Goal: Transaction & Acquisition: Book appointment/travel/reservation

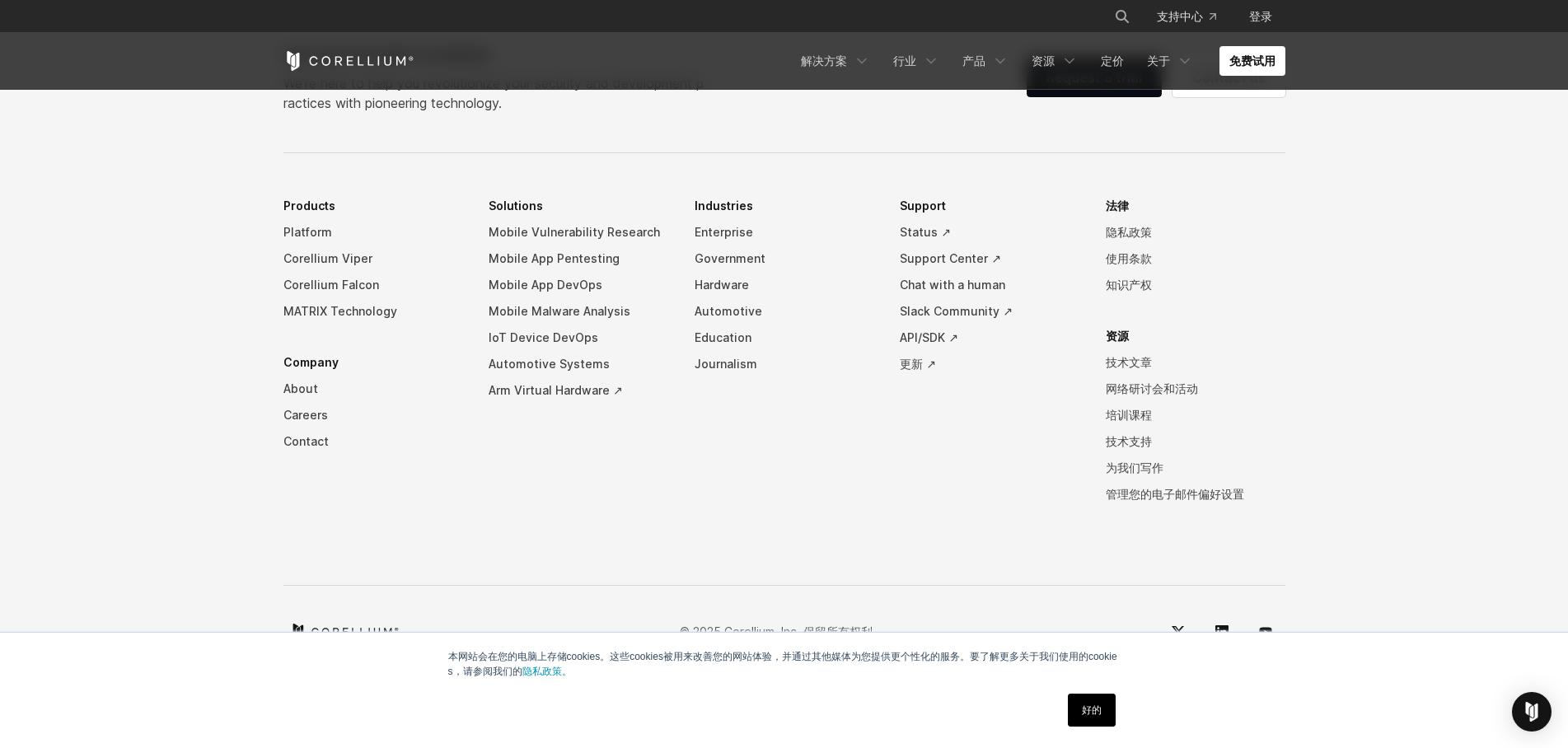
scroll to position [3630, 0]
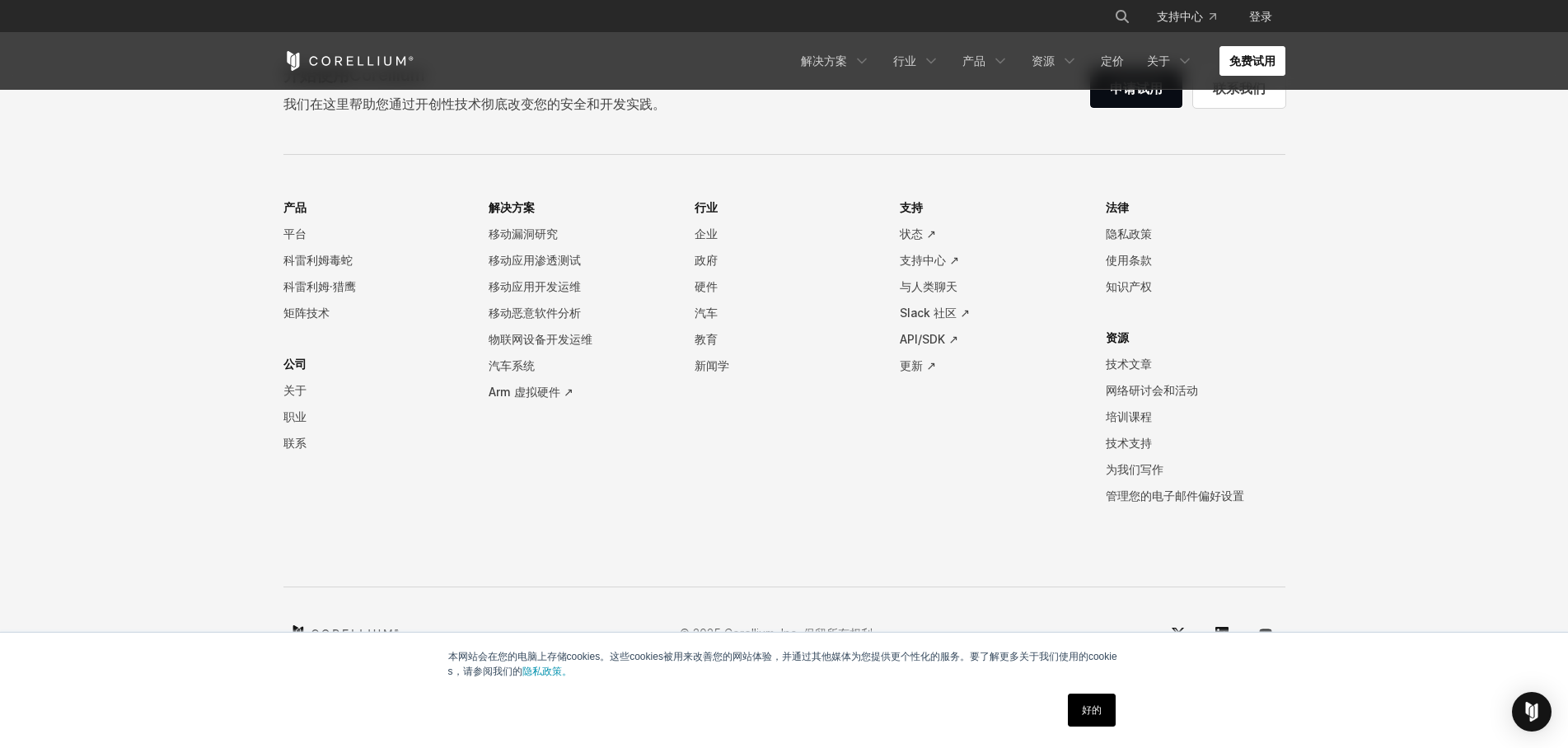
click at [1265, 65] on font "免费试用" at bounding box center [1253, 60] width 46 height 14
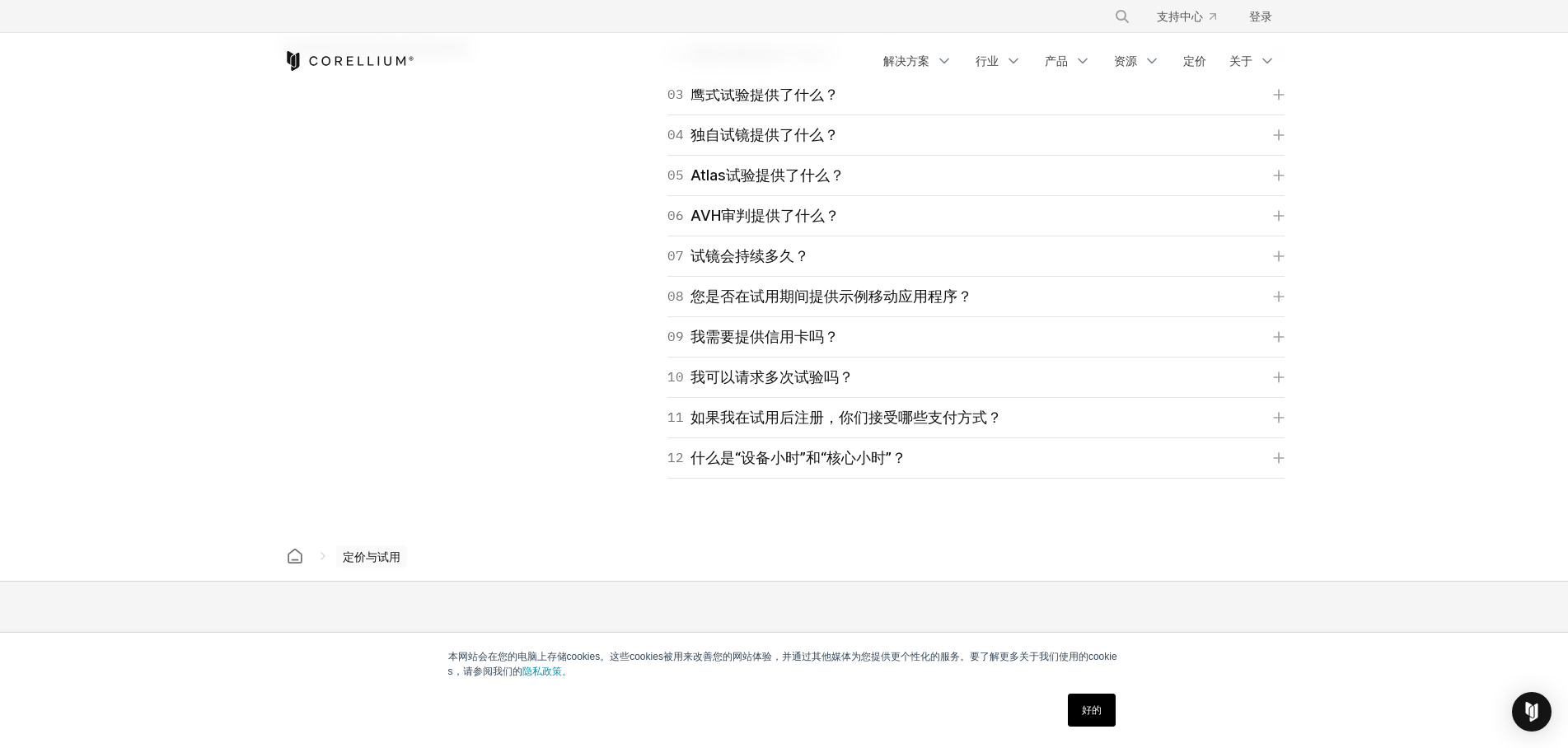
scroll to position [2473, 0]
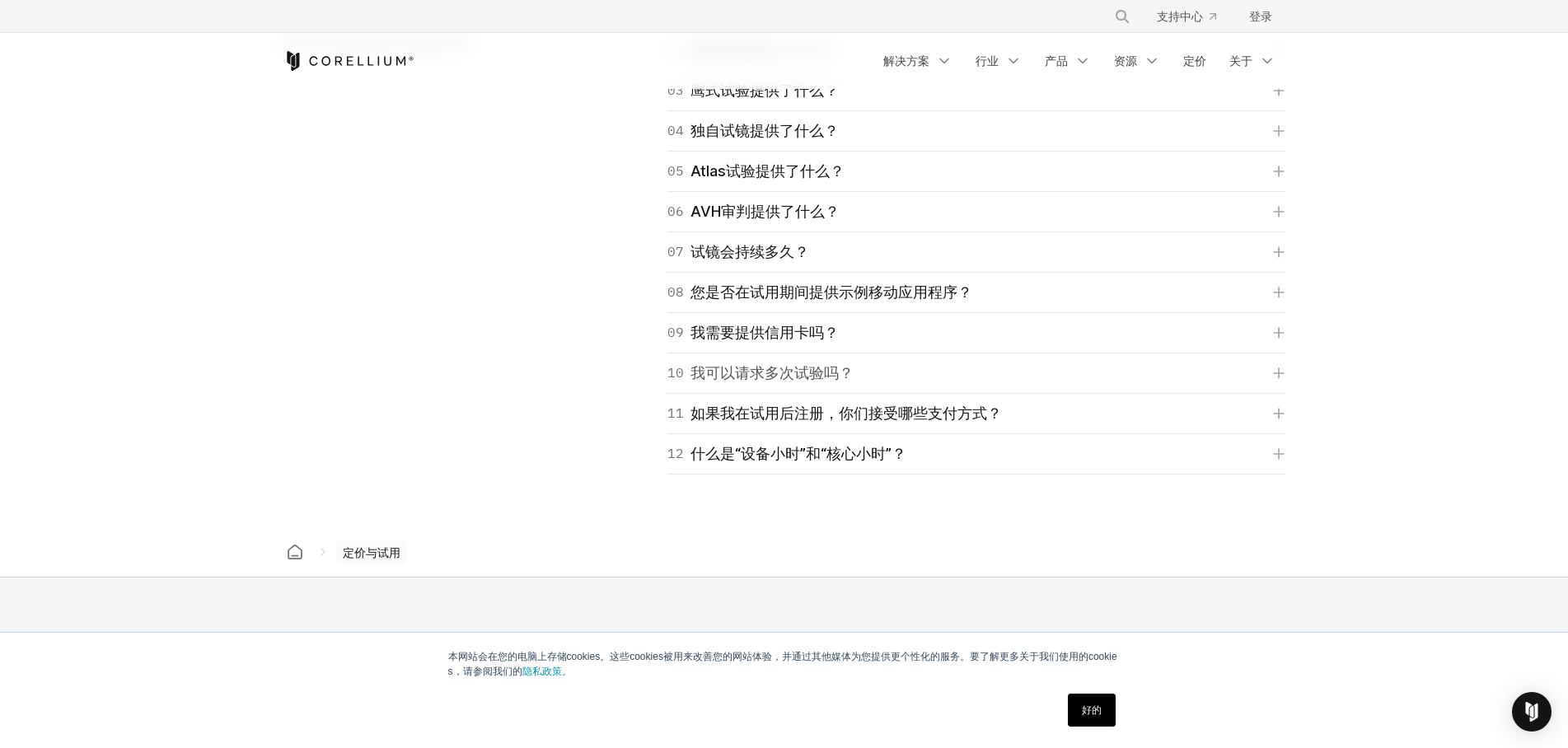
click at [804, 366] on font "我可以请求多次试验吗？" at bounding box center [772, 373] width 163 height 17
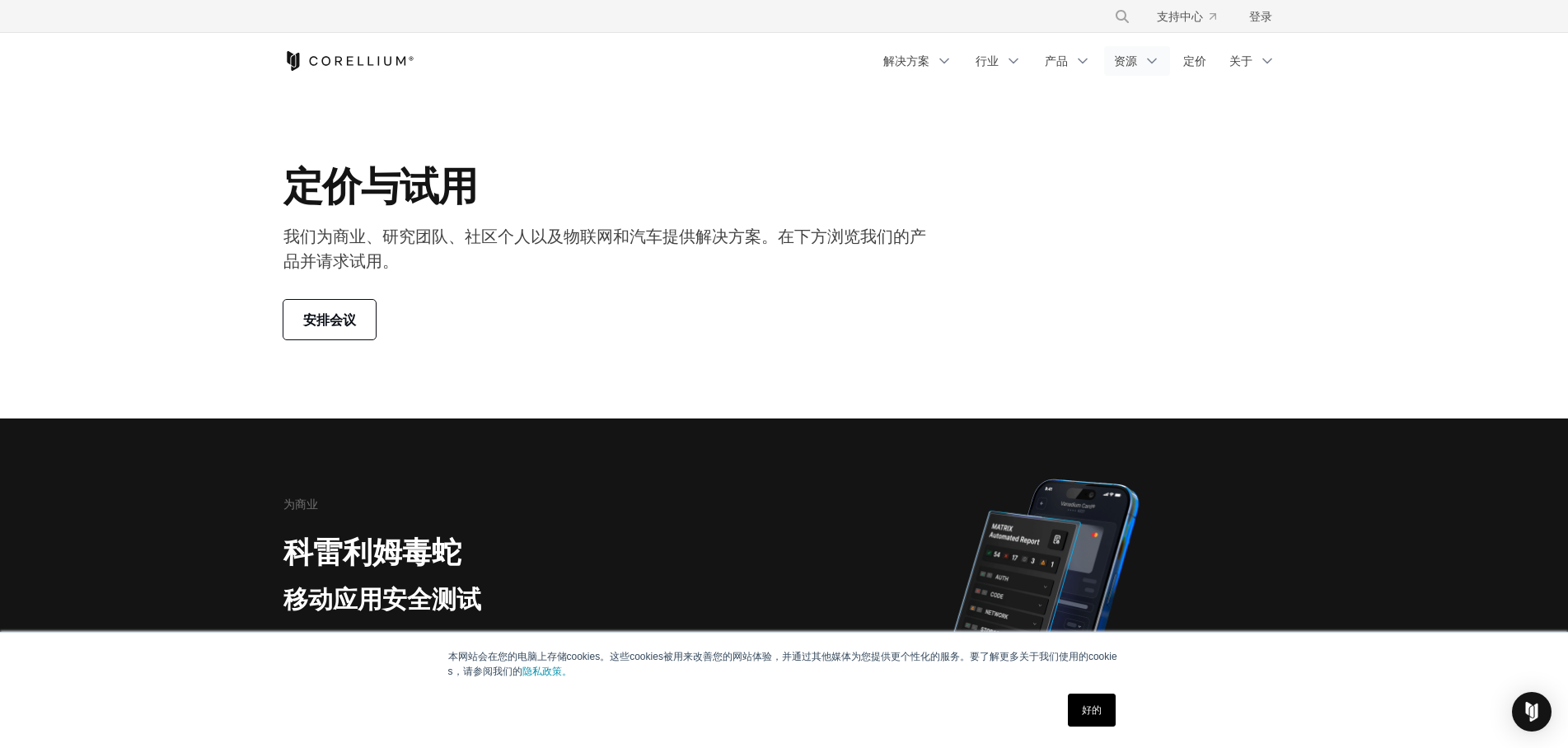
scroll to position [2, 0]
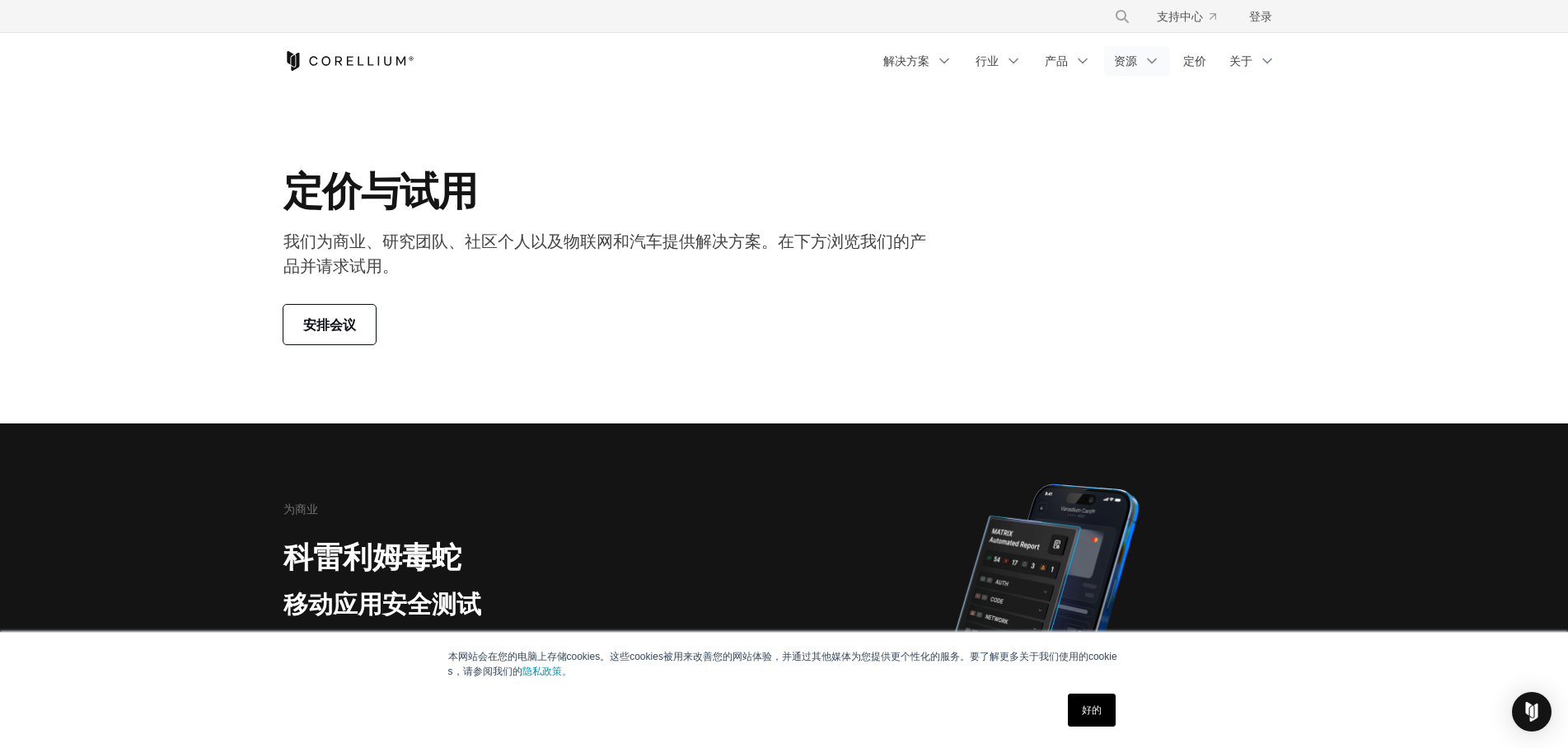
click at [1137, 61] on link "资源" at bounding box center [1137, 60] width 66 height 30
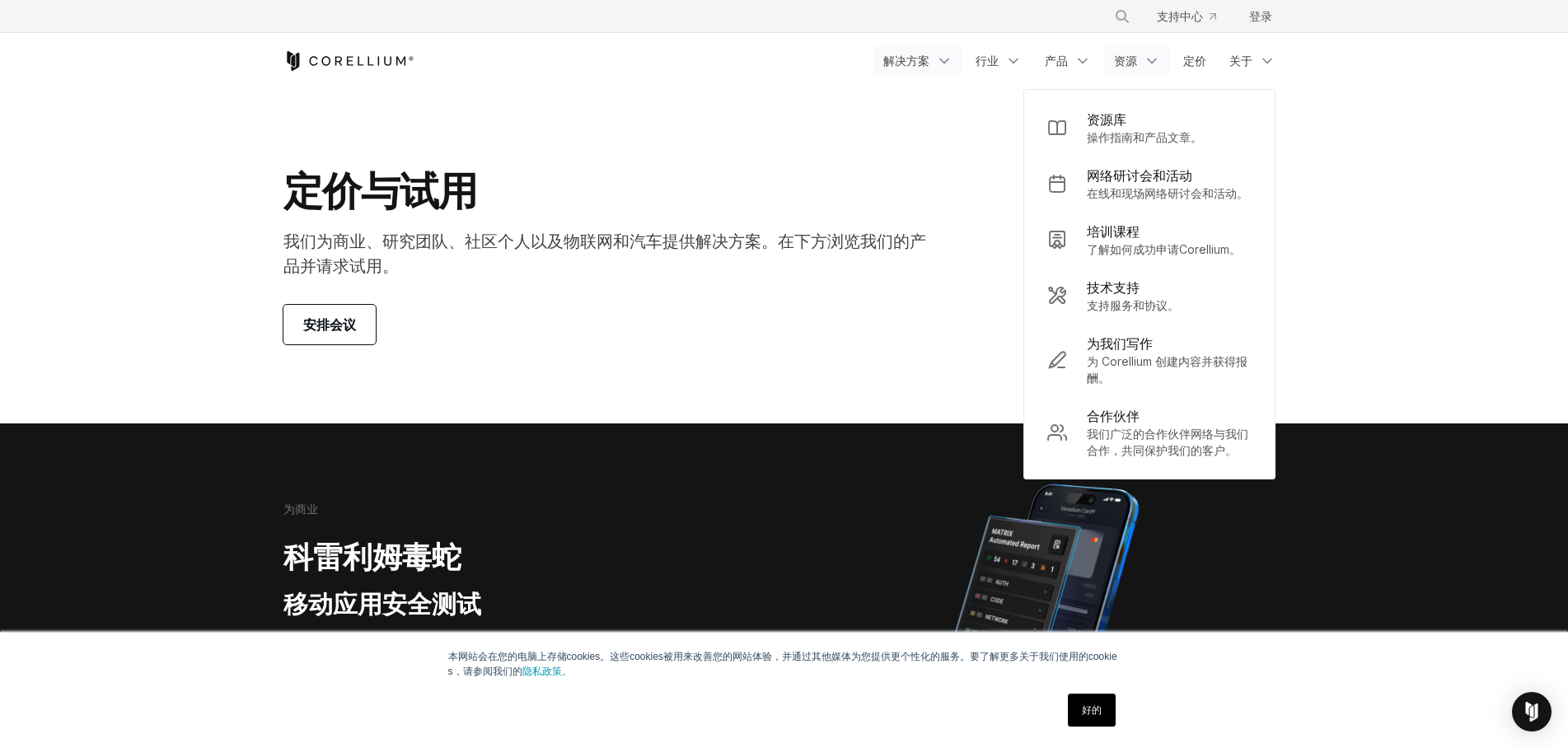
click at [911, 59] on font "解决方案" at bounding box center [906, 60] width 46 height 14
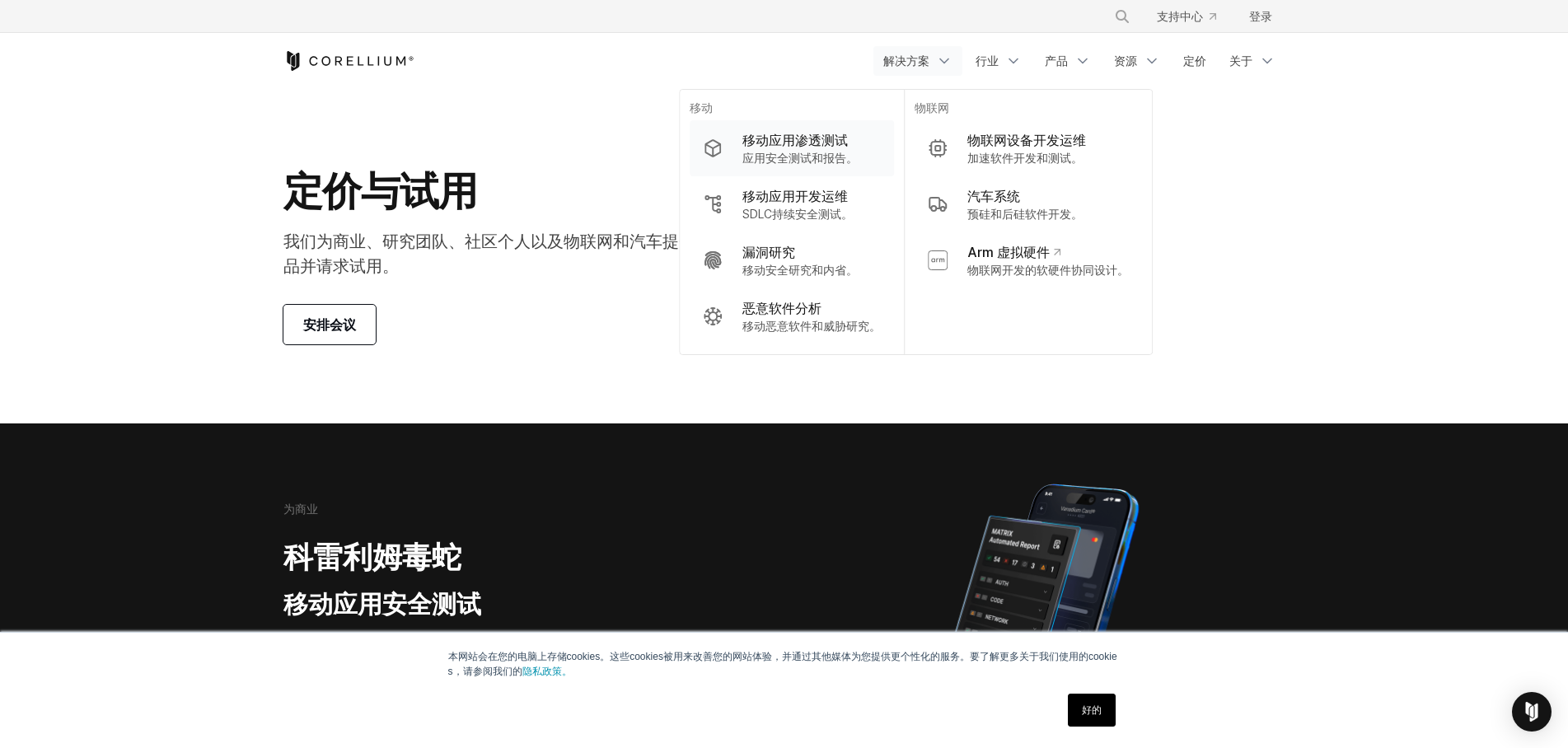
click at [818, 144] on font "移动应用渗透测试" at bounding box center [795, 139] width 105 height 16
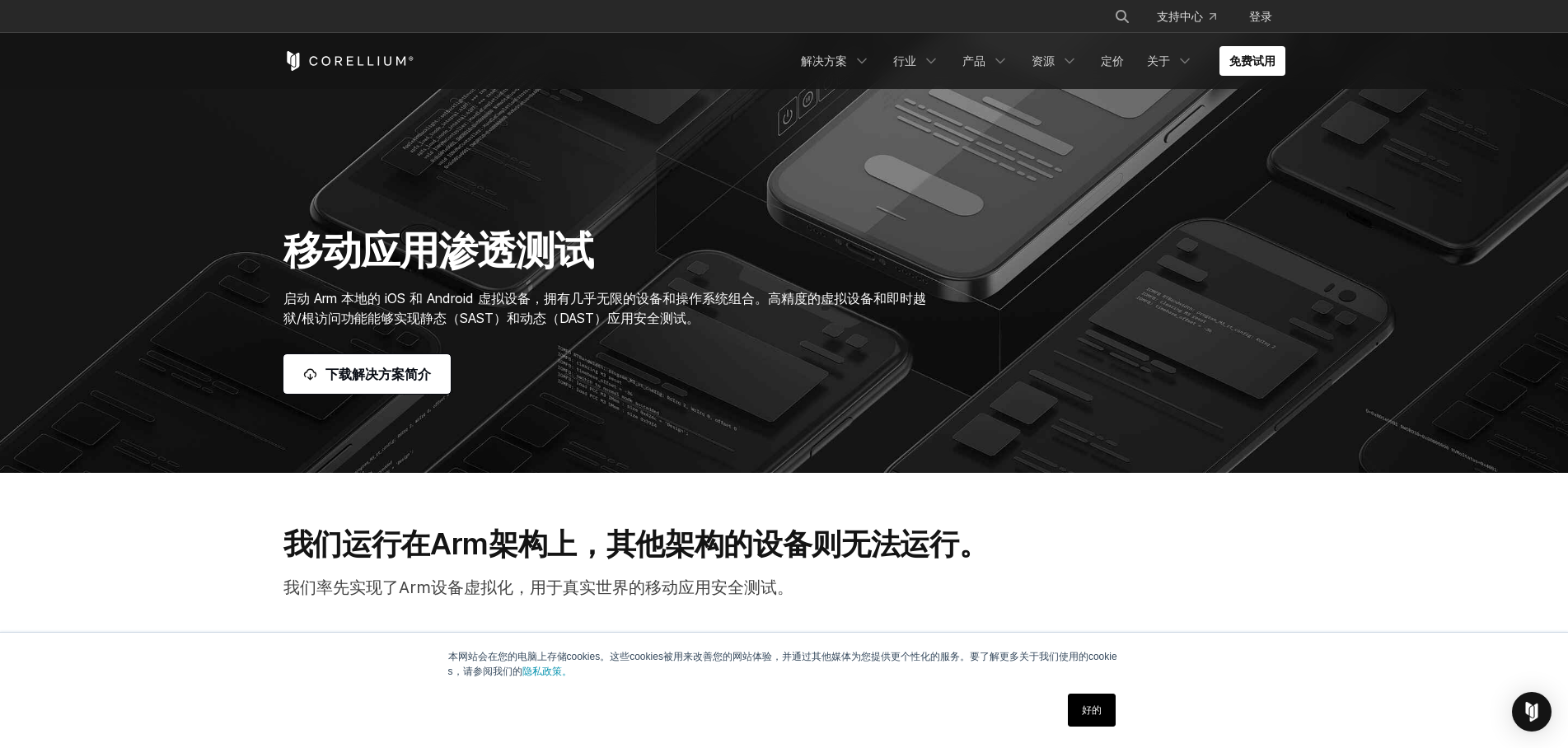
scroll to position [205, 0]
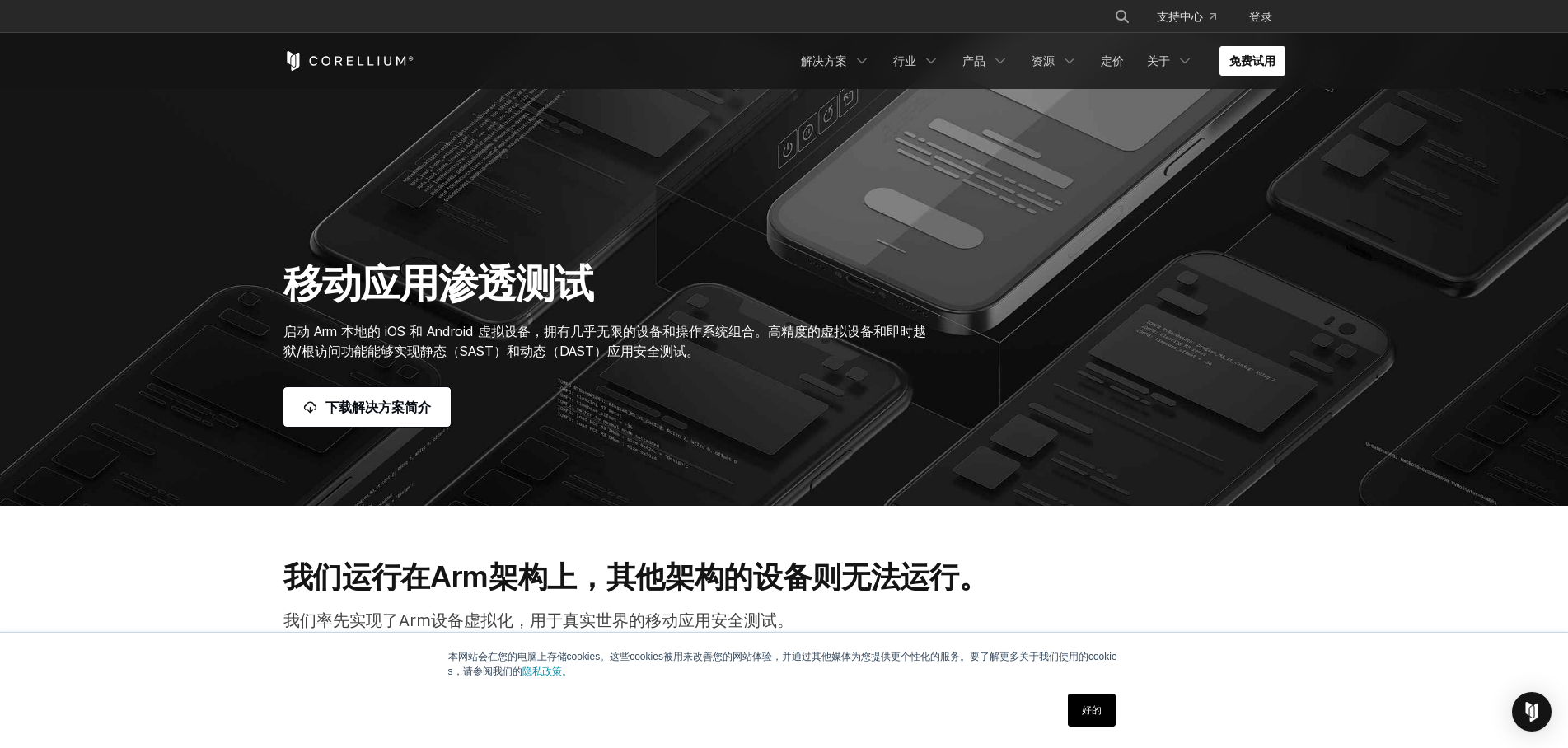
click at [1244, 63] on font "免费试用" at bounding box center [1253, 60] width 46 height 14
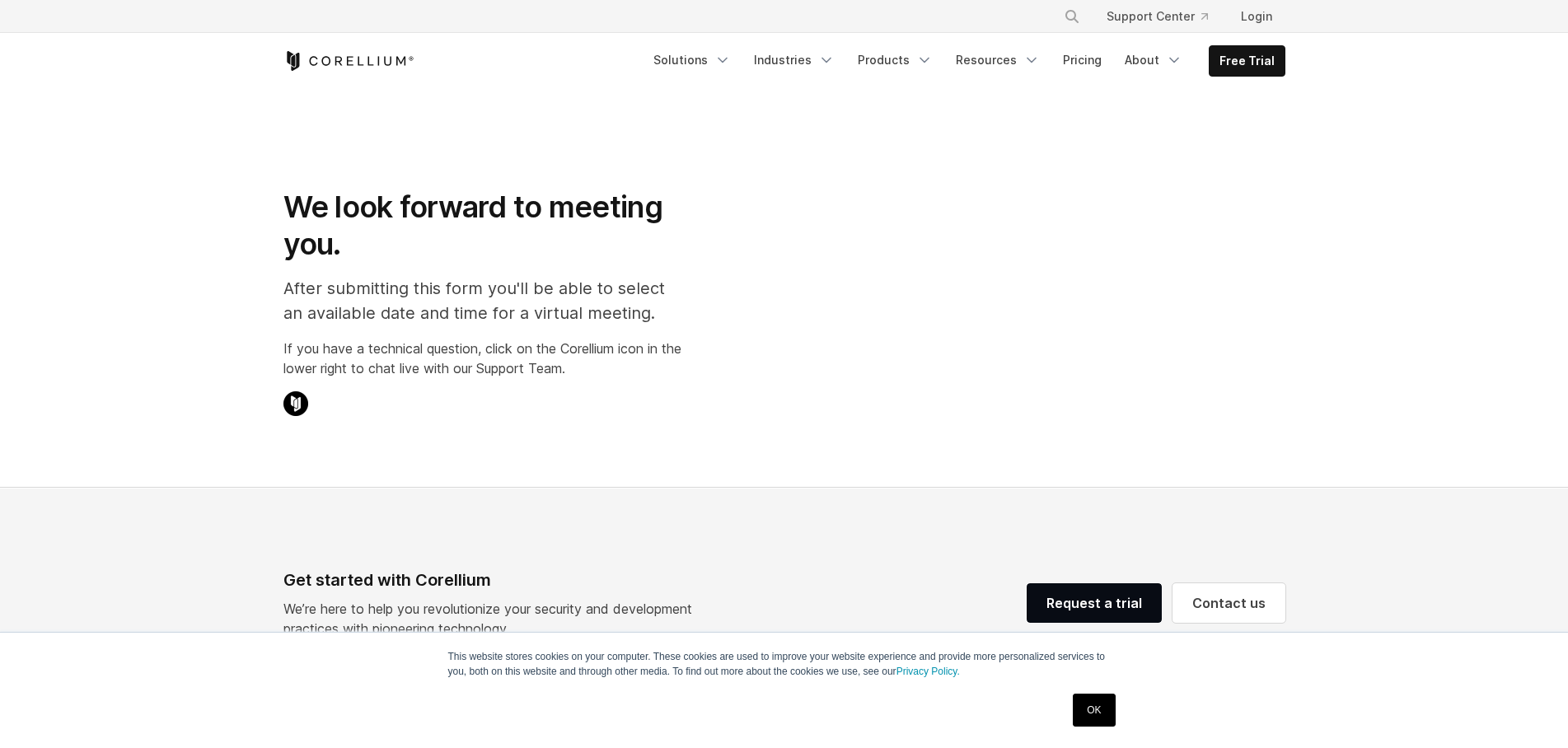
select select "**"
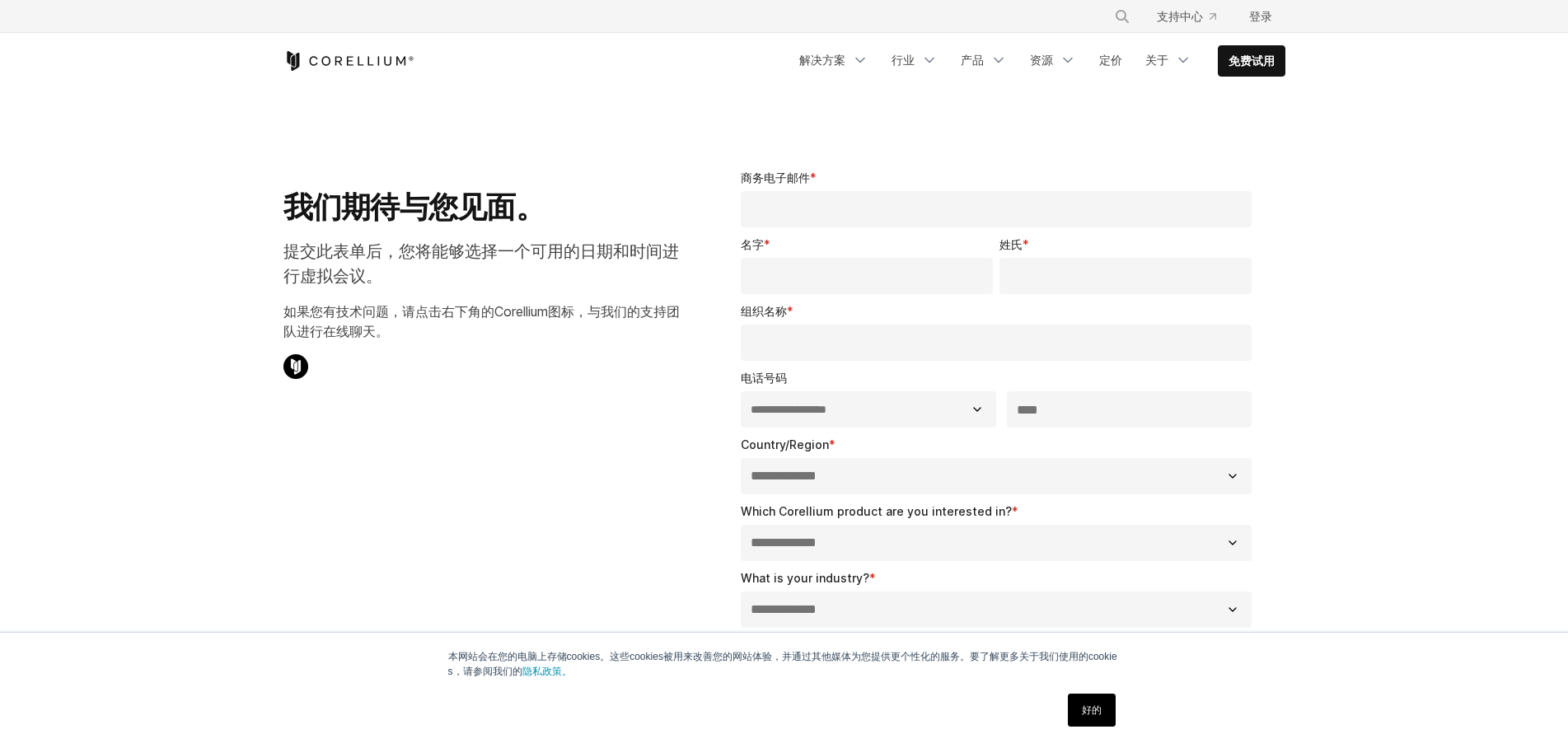
click at [835, 215] on input "商务电子邮件 *" at bounding box center [997, 209] width 512 height 37
type input "**********"
click at [816, 264] on input "名字 *" at bounding box center [867, 275] width 252 height 37
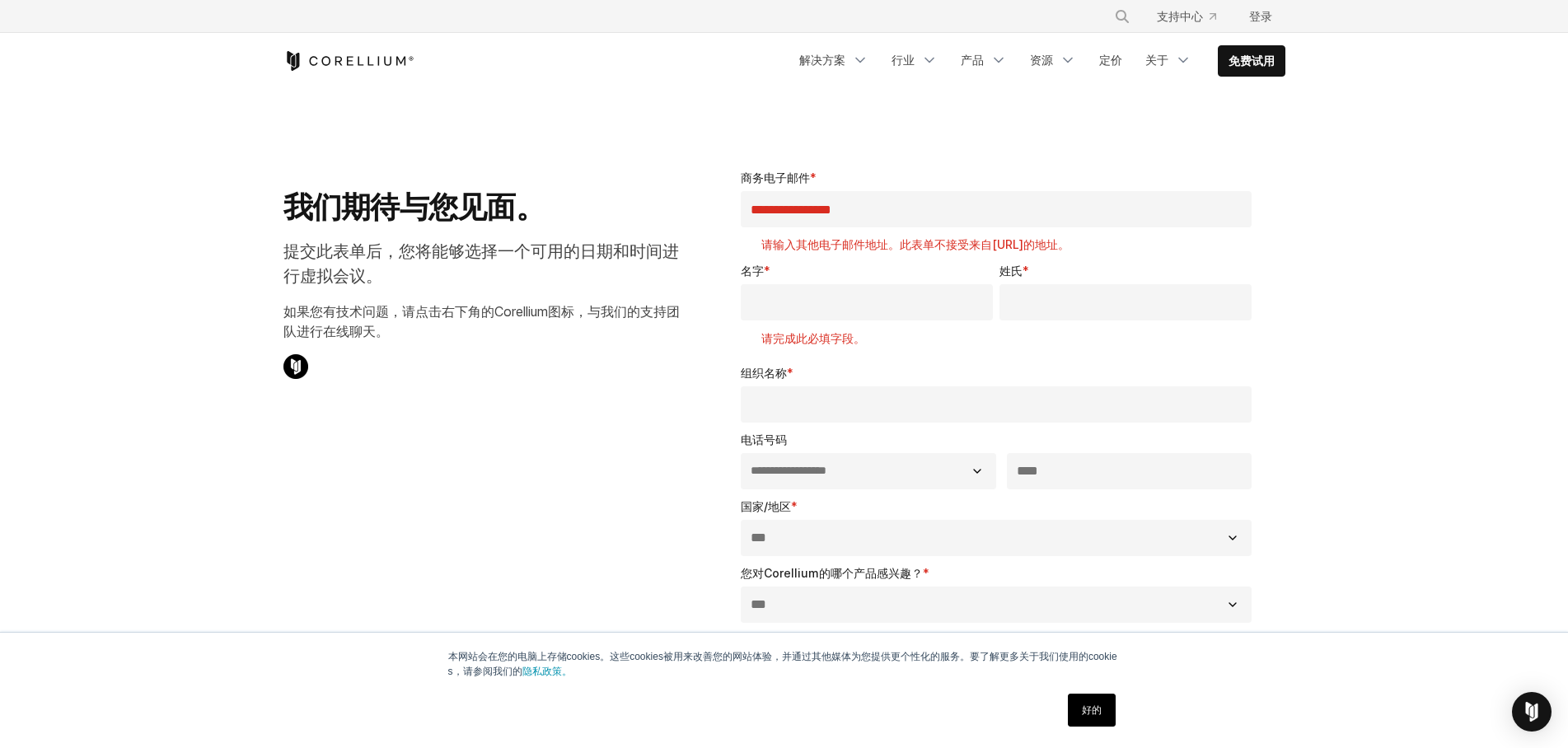
drag, startPoint x: 898, startPoint y: 211, endPoint x: 724, endPoint y: 214, distance: 174.0
click at [724, 214] on div "**********" at bounding box center [1000, 587] width 571 height 890
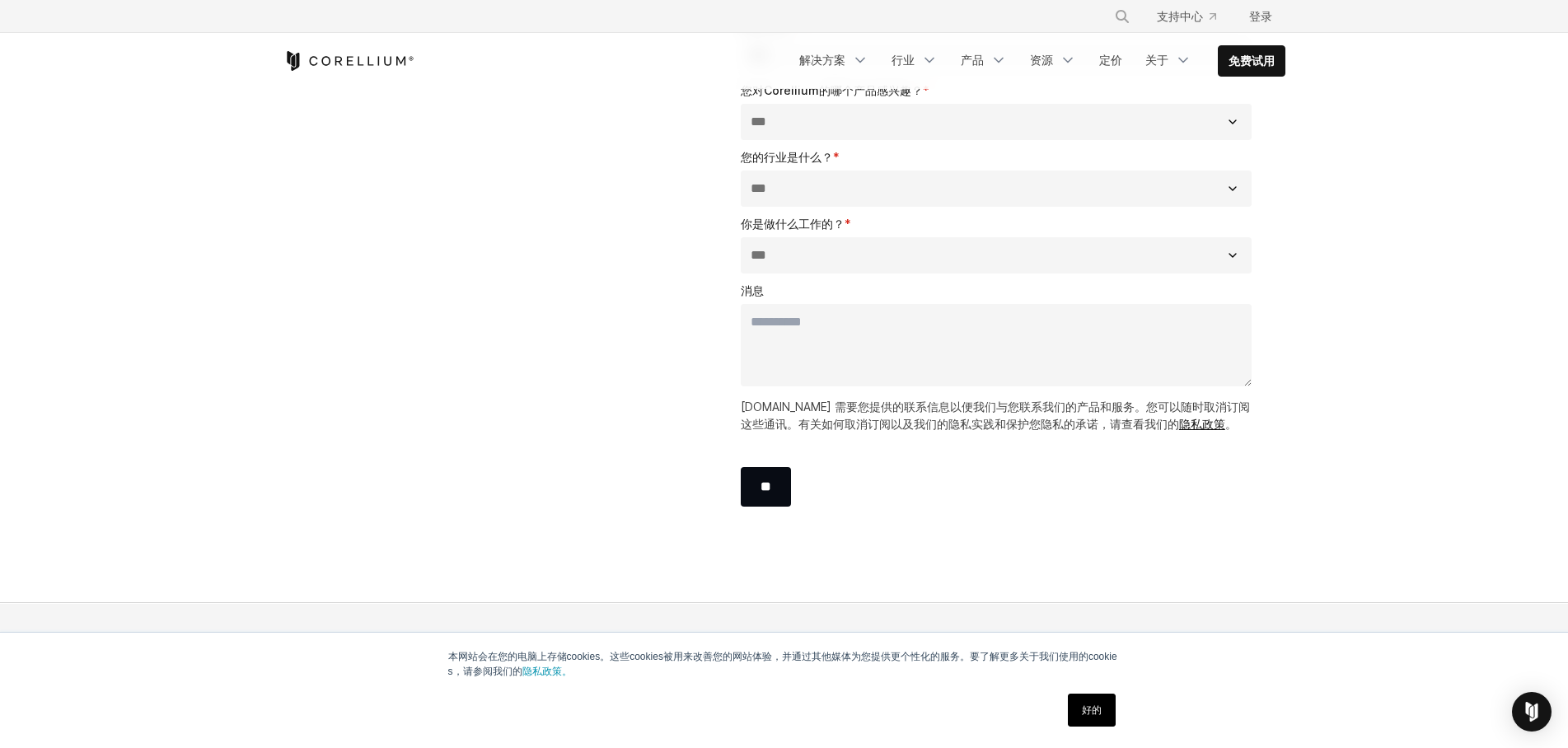
scroll to position [495, 0]
